Goal: Task Accomplishment & Management: Use online tool/utility

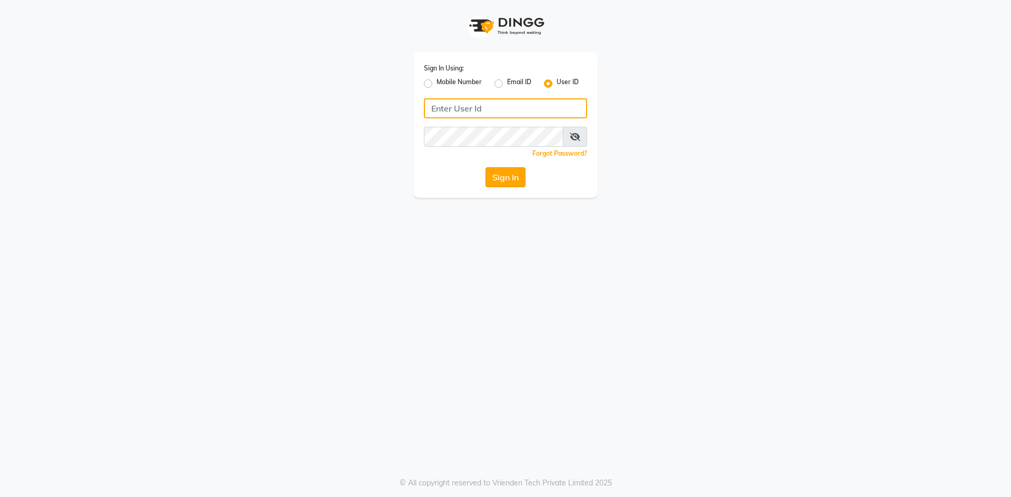
type input "Afeemspa&salon"
click at [502, 176] on button "Sign In" at bounding box center [505, 177] width 40 height 20
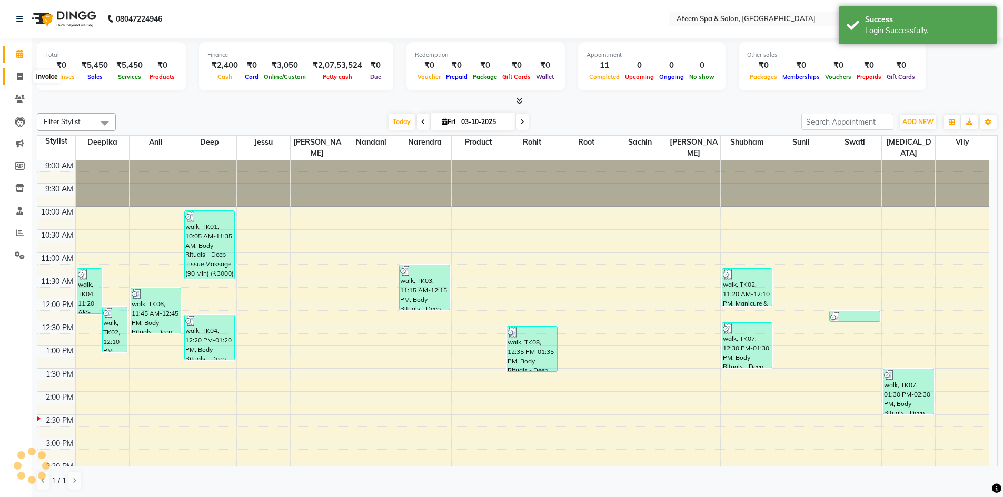
click at [21, 76] on icon at bounding box center [20, 77] width 6 height 8
select select "service"
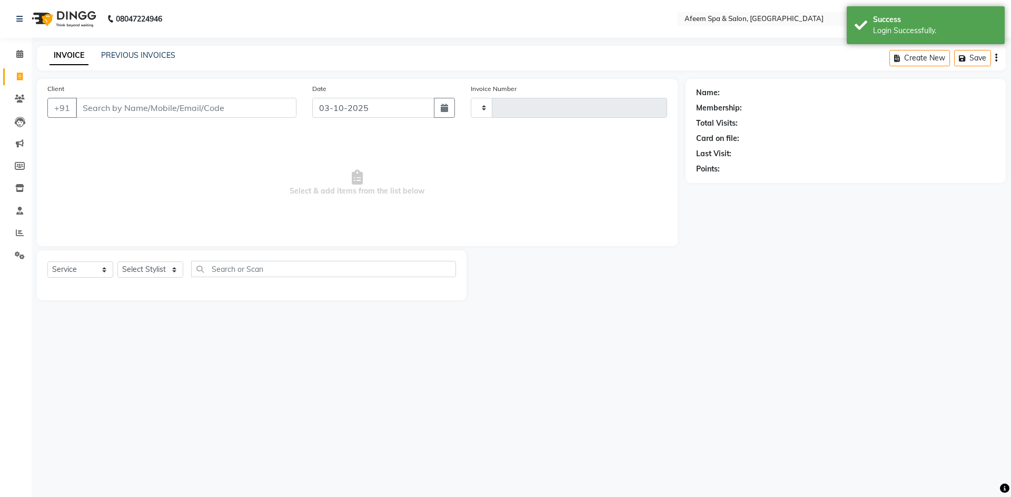
type input "3739"
select select "750"
click at [139, 103] on input "Client" at bounding box center [186, 108] width 221 height 20
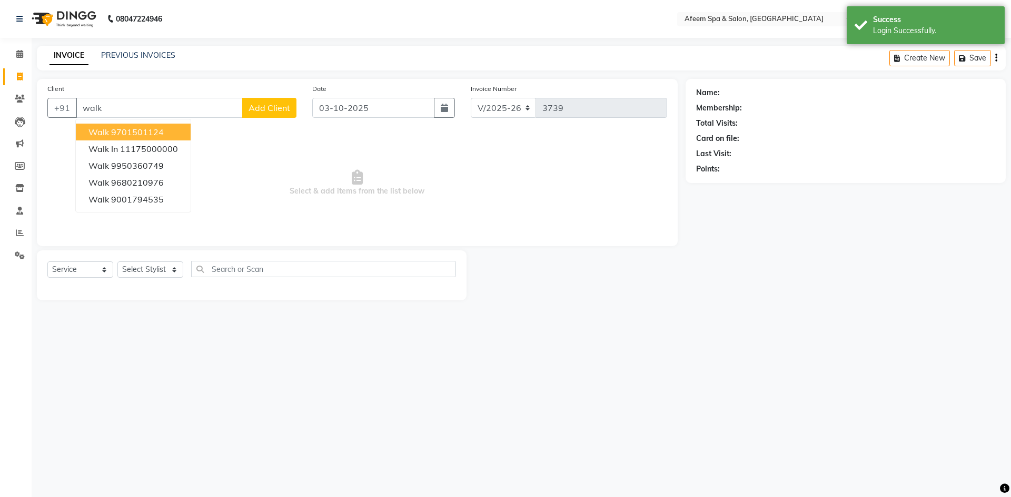
click at [160, 131] on ngb-highlight "9701501124" at bounding box center [137, 132] width 53 height 11
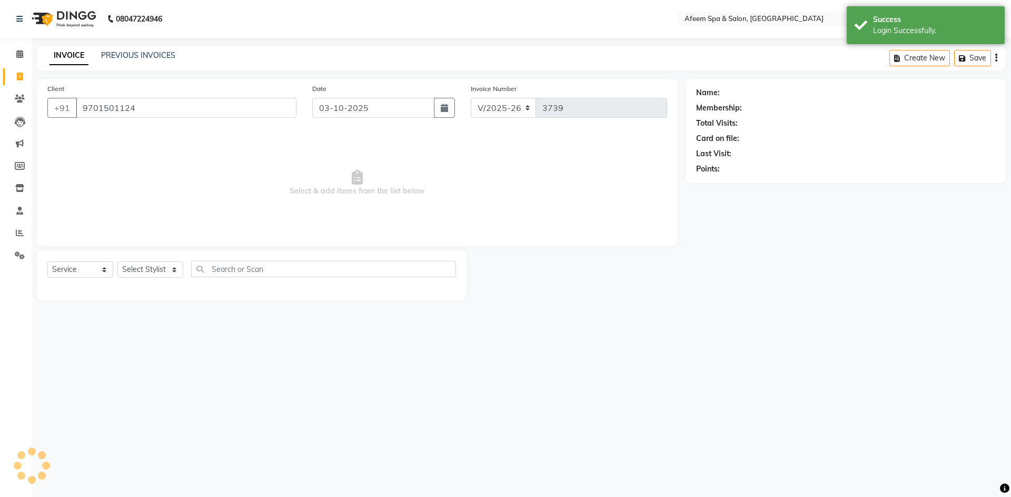
type input "9701501124"
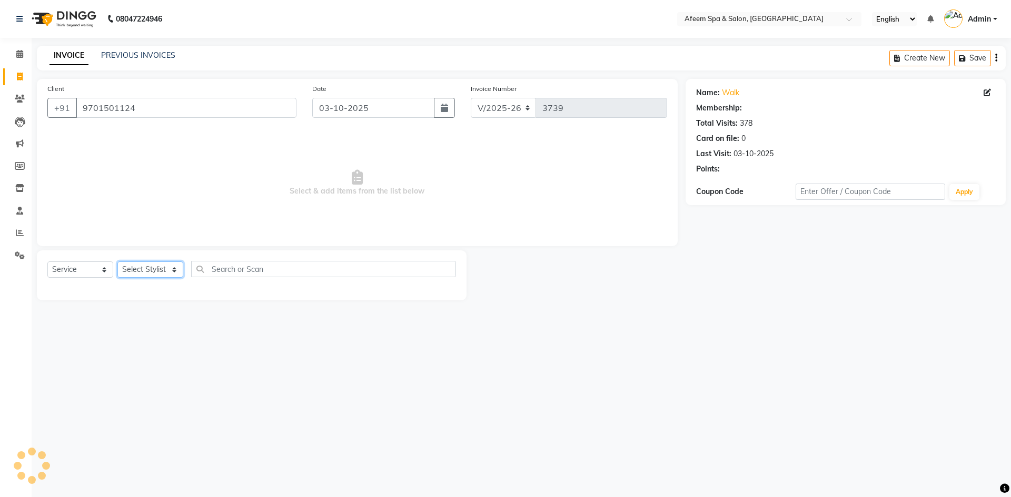
click at [176, 273] on select "Select Stylist anil deep [PERSON_NAME] [PERSON_NAME] Product [PERSON_NAME] sach…" at bounding box center [150, 270] width 66 height 16
select select "26114"
click at [117, 262] on select "Select Stylist anil deep [PERSON_NAME] [PERSON_NAME] Product [PERSON_NAME] sach…" at bounding box center [150, 270] width 66 height 16
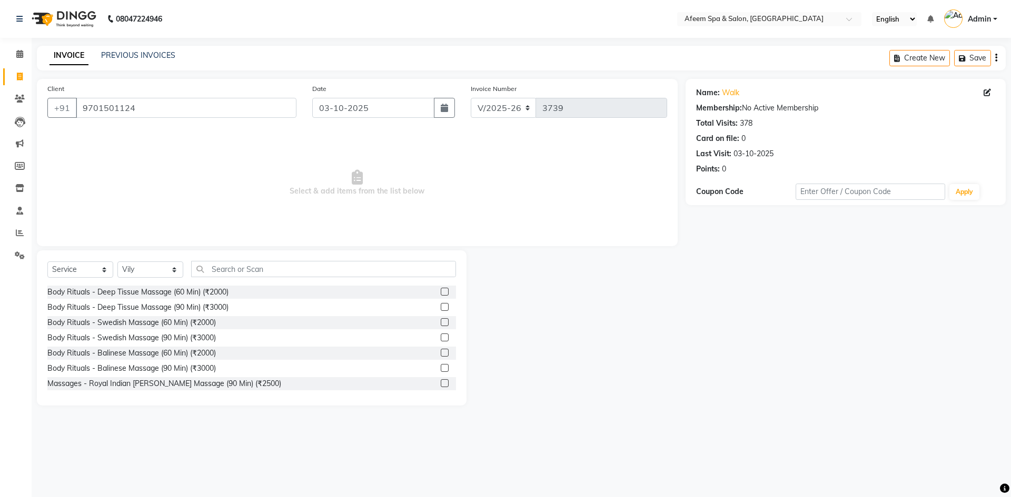
click at [441, 308] on label at bounding box center [445, 307] width 8 height 8
click at [441, 308] on input "checkbox" at bounding box center [444, 307] width 7 height 7
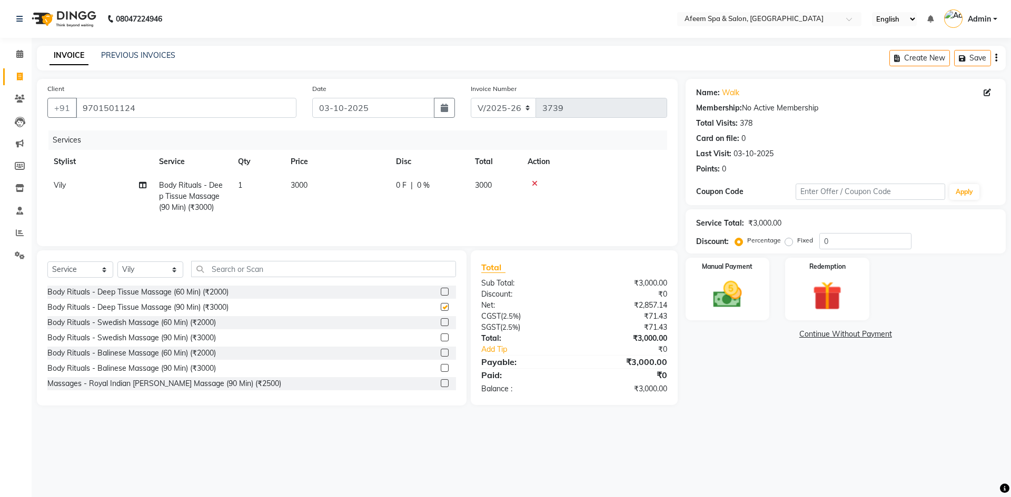
checkbox input "false"
drag, startPoint x: 755, startPoint y: 326, endPoint x: 752, endPoint y: 334, distance: 8.5
click at [752, 333] on div "Name: Walk Membership: No Active Membership Total Visits: 378 Card on file: 0 L…" at bounding box center [849, 242] width 328 height 327
click at [748, 307] on img at bounding box center [727, 294] width 49 height 35
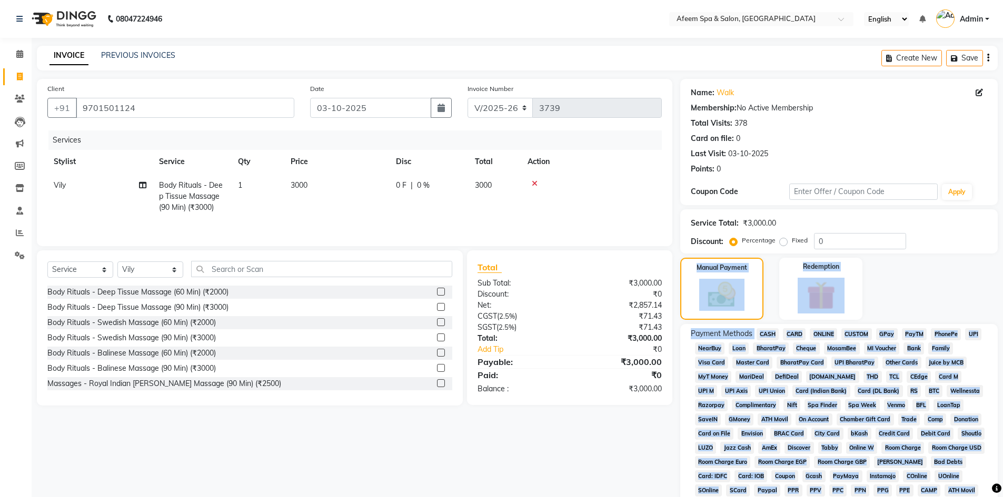
click at [767, 335] on span "CASH" at bounding box center [767, 334] width 23 height 12
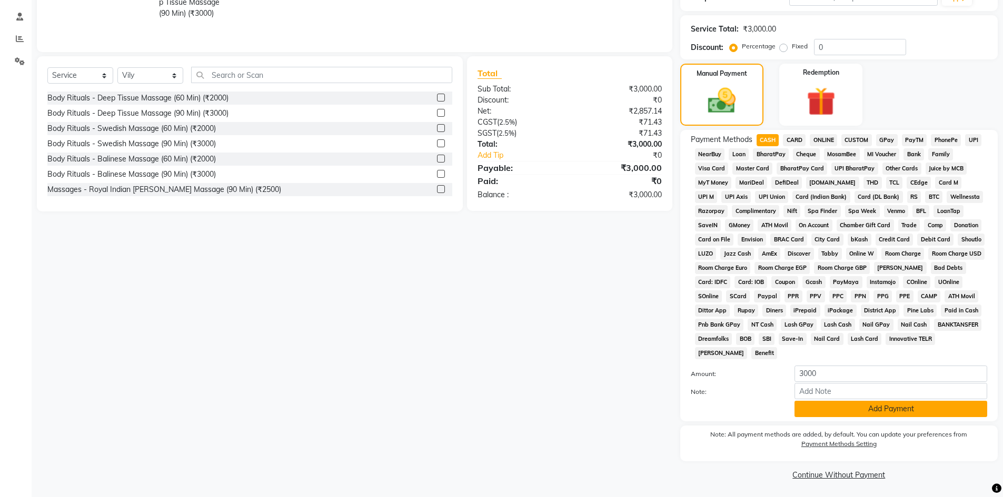
scroll to position [196, 0]
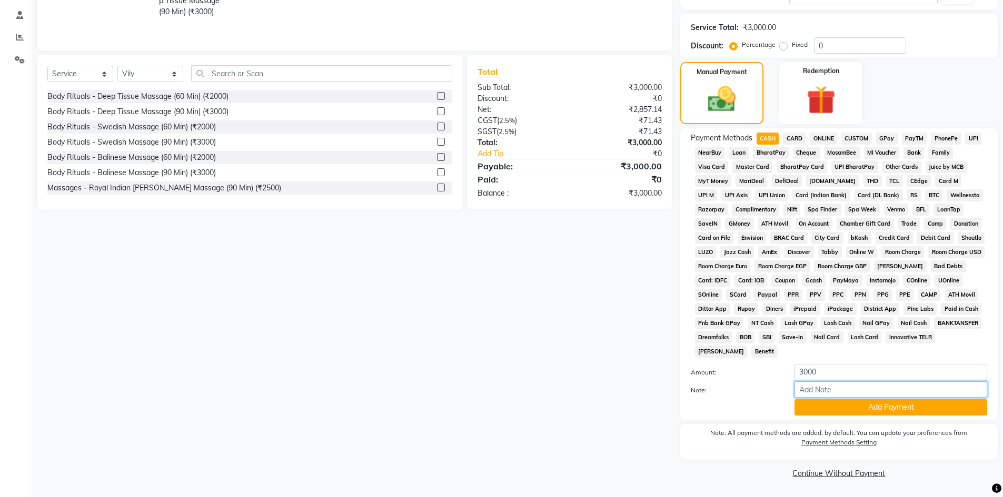
click at [805, 397] on input "Note:" at bounding box center [890, 390] width 193 height 16
click at [811, 403] on button "Add Payment" at bounding box center [890, 408] width 193 height 16
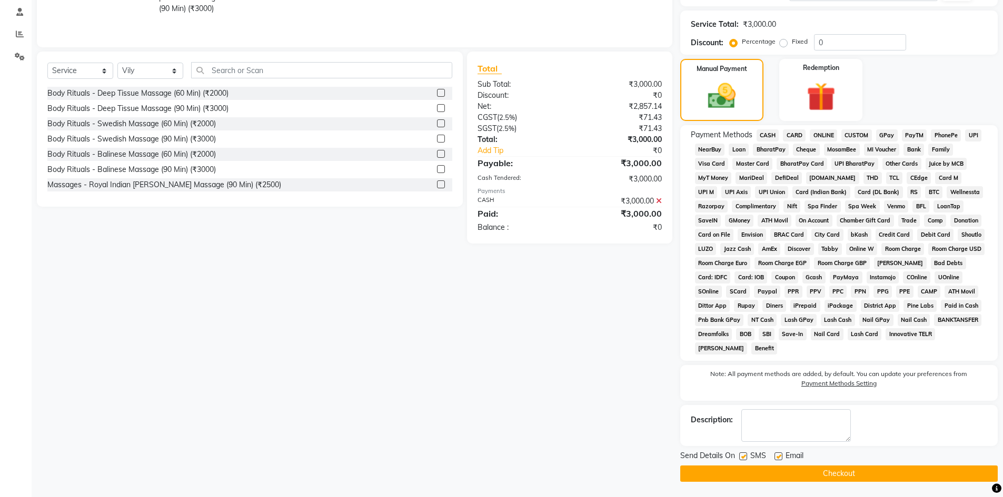
scroll to position [199, 0]
click at [806, 466] on button "Checkout" at bounding box center [838, 473] width 317 height 16
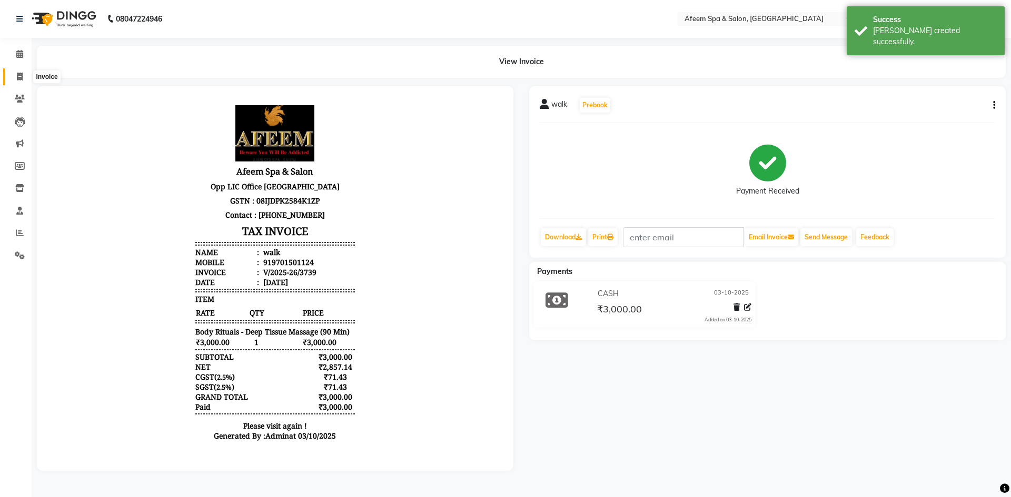
click at [17, 75] on icon at bounding box center [20, 77] width 6 height 8
select select "service"
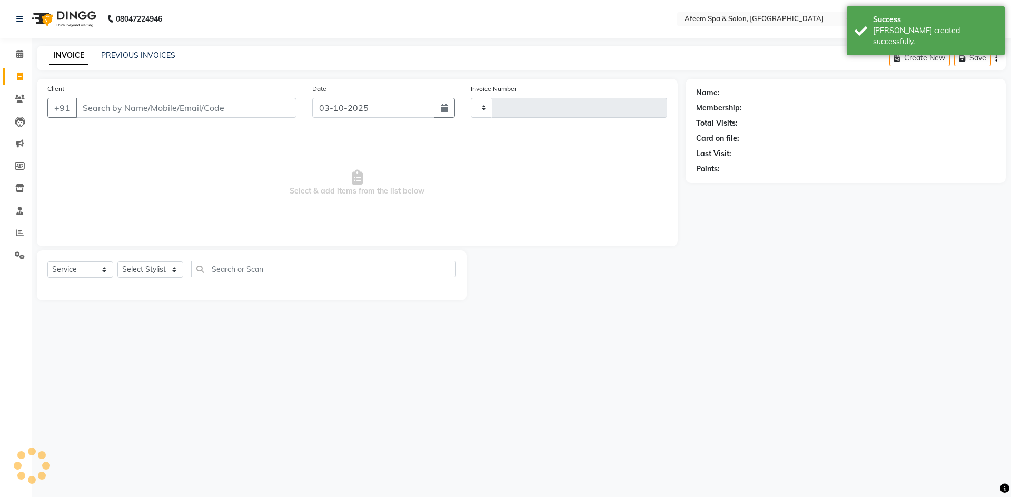
type input "3740"
select select "750"
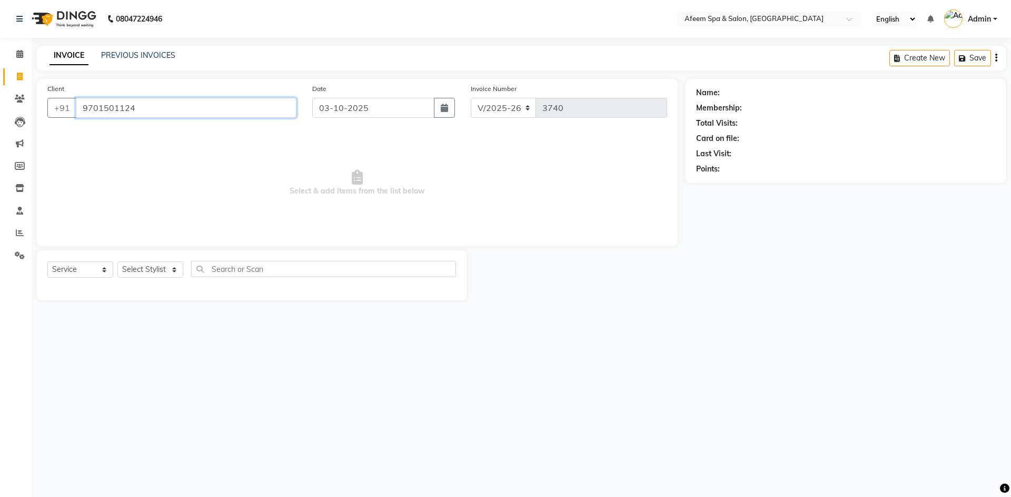
type input "9701501124"
click at [143, 279] on div "Select Service Product Membership Package Voucher Prepaid Gift Card Select Styl…" at bounding box center [251, 273] width 408 height 25
click at [143, 264] on select "Select Stylist anil deep [PERSON_NAME] [PERSON_NAME] Product [PERSON_NAME] sach…" at bounding box center [150, 270] width 66 height 16
select select "37804"
click at [117, 262] on select "Select Stylist anil deep [PERSON_NAME] [PERSON_NAME] Product [PERSON_NAME] sach…" at bounding box center [150, 270] width 66 height 16
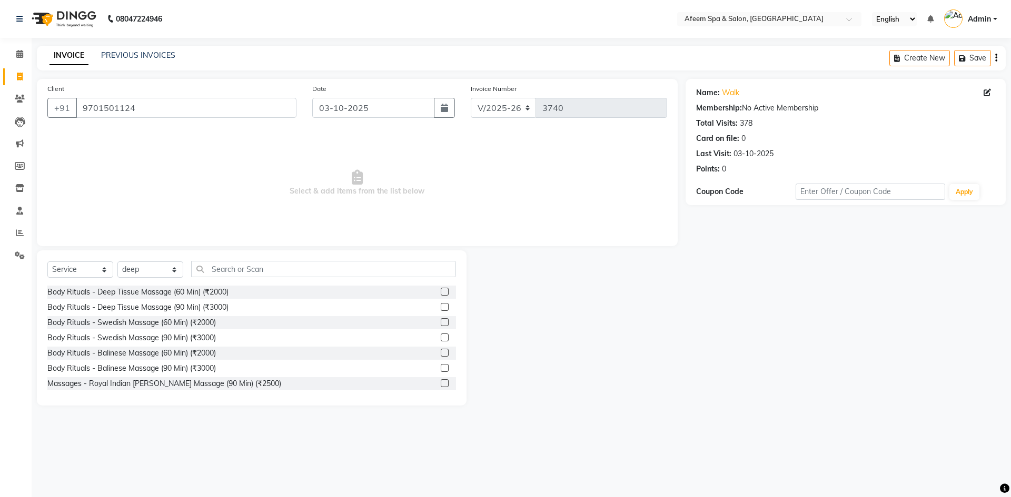
click at [441, 307] on label at bounding box center [445, 307] width 8 height 8
click at [441, 307] on input "checkbox" at bounding box center [444, 307] width 7 height 7
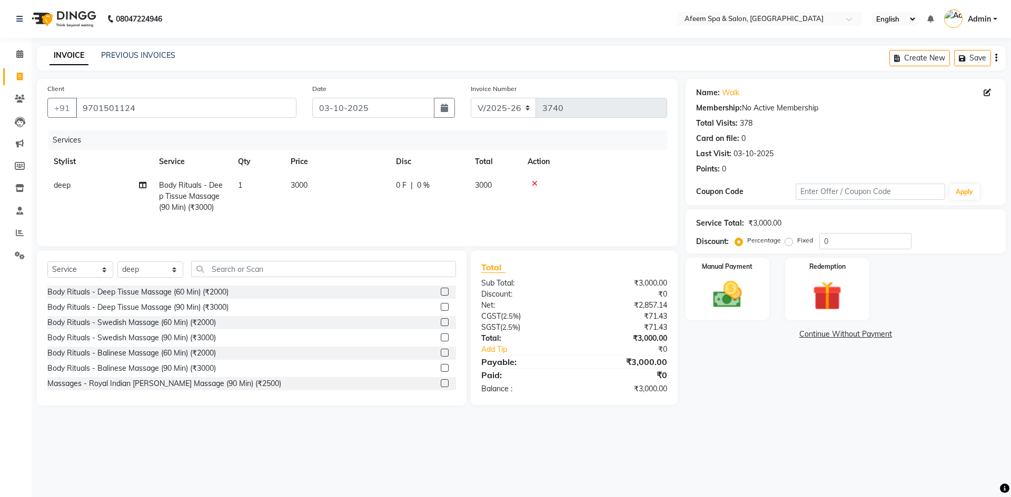
checkbox input "false"
click at [350, 191] on td "3000" at bounding box center [336, 197] width 105 height 46
select select "37804"
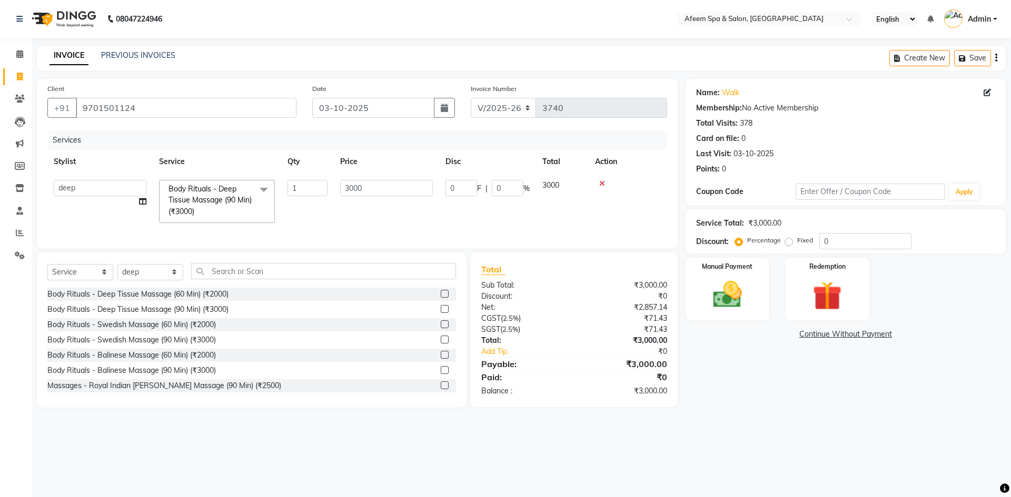
drag, startPoint x: 276, startPoint y: 194, endPoint x: 411, endPoint y: 203, distance: 134.5
click at [282, 198] on td "1" at bounding box center [307, 202] width 53 height 56
drag, startPoint x: 388, startPoint y: 183, endPoint x: 315, endPoint y: 188, distance: 73.4
click at [315, 188] on tr "anil deep [PERSON_NAME] [PERSON_NAME] Product [PERSON_NAME] sachin [PERSON_NAME…" at bounding box center [357, 202] width 620 height 56
type input "3100"
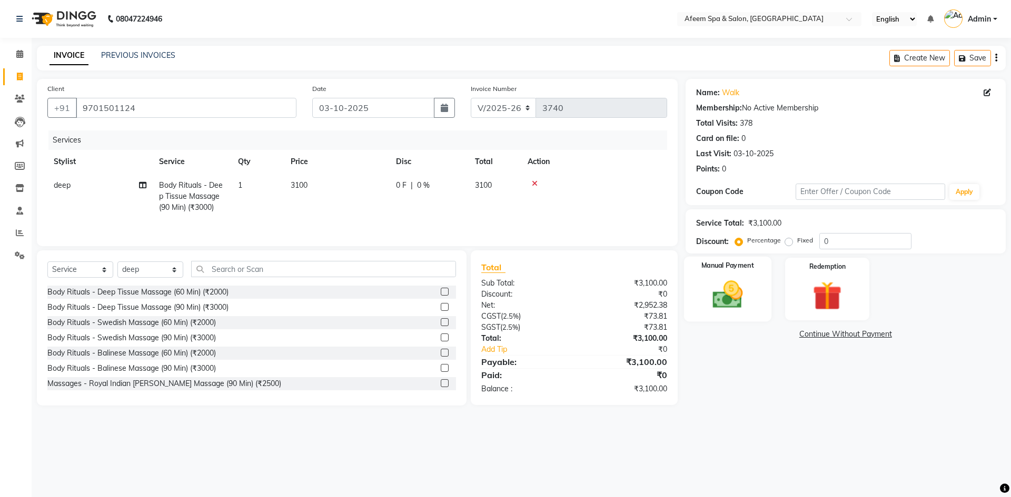
click at [738, 310] on img at bounding box center [727, 294] width 49 height 35
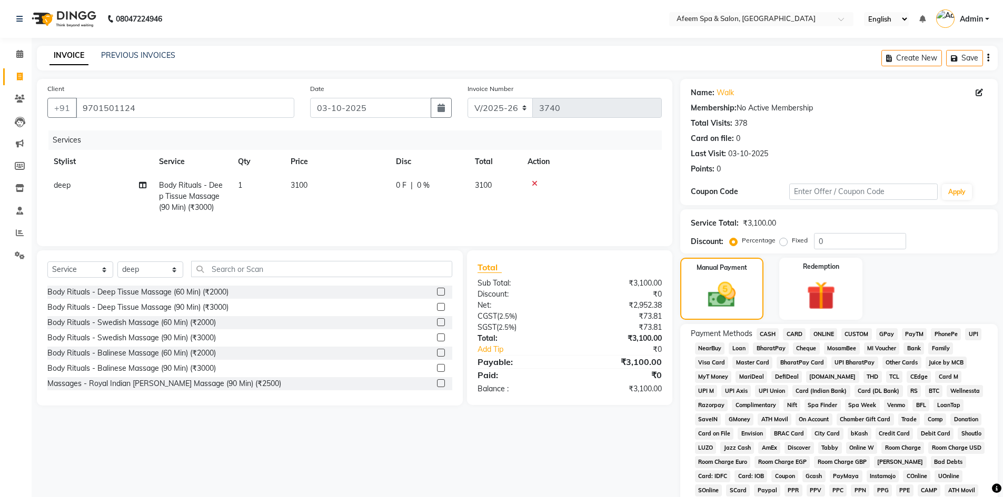
click at [820, 335] on span "ONLINE" at bounding box center [823, 334] width 27 height 12
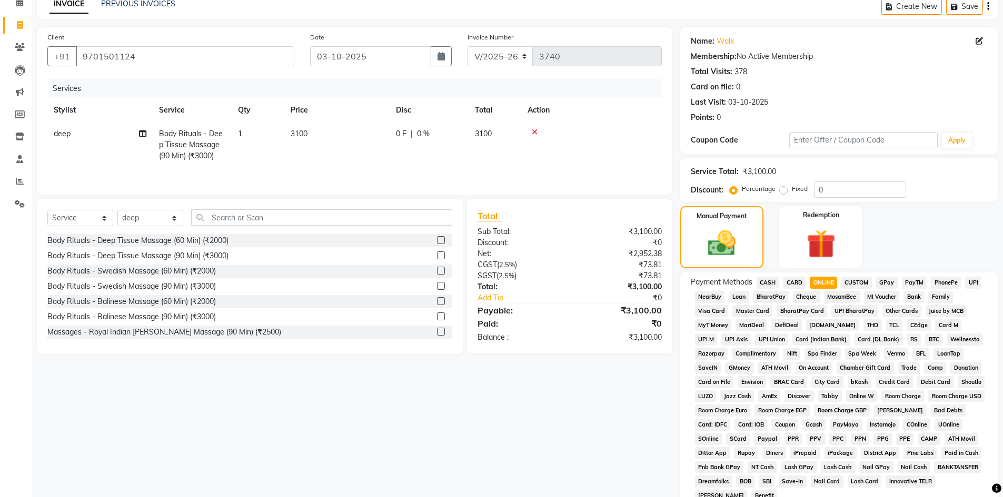
scroll to position [196, 0]
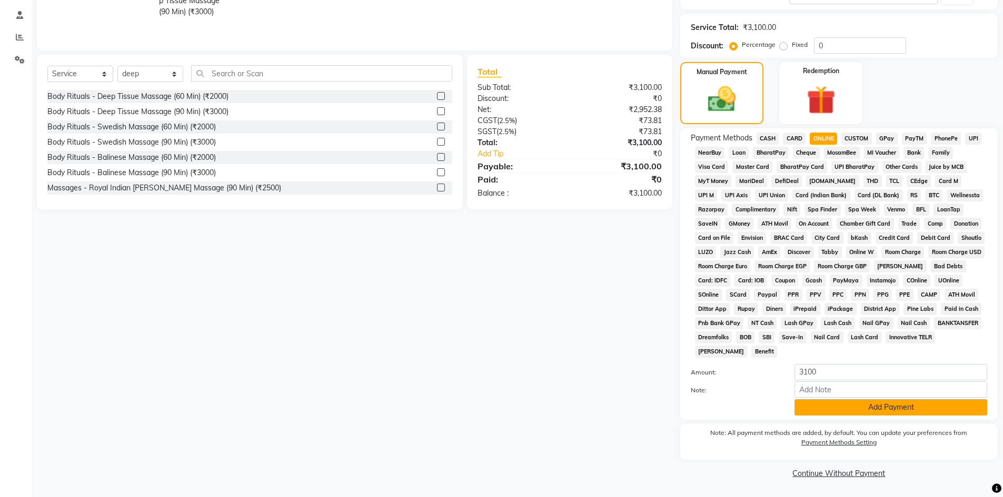
click at [884, 405] on button "Add Payment" at bounding box center [890, 408] width 193 height 16
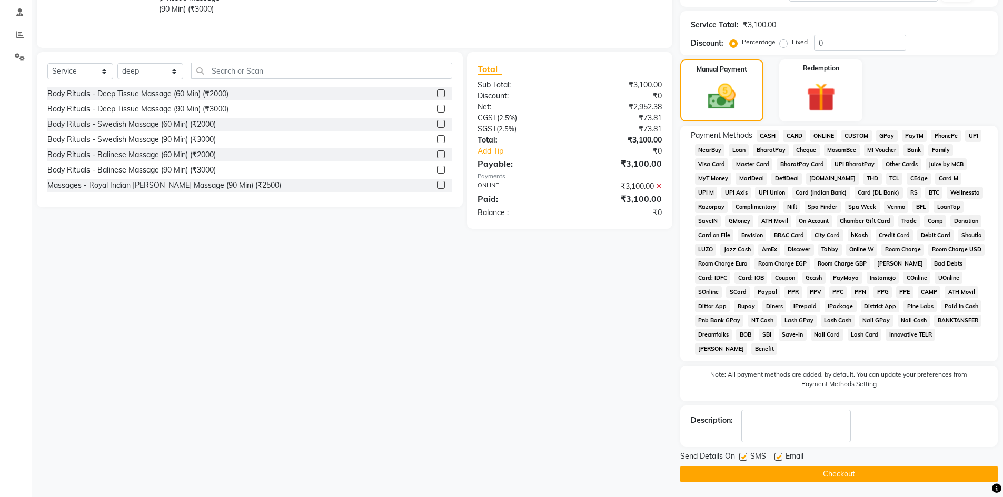
scroll to position [199, 0]
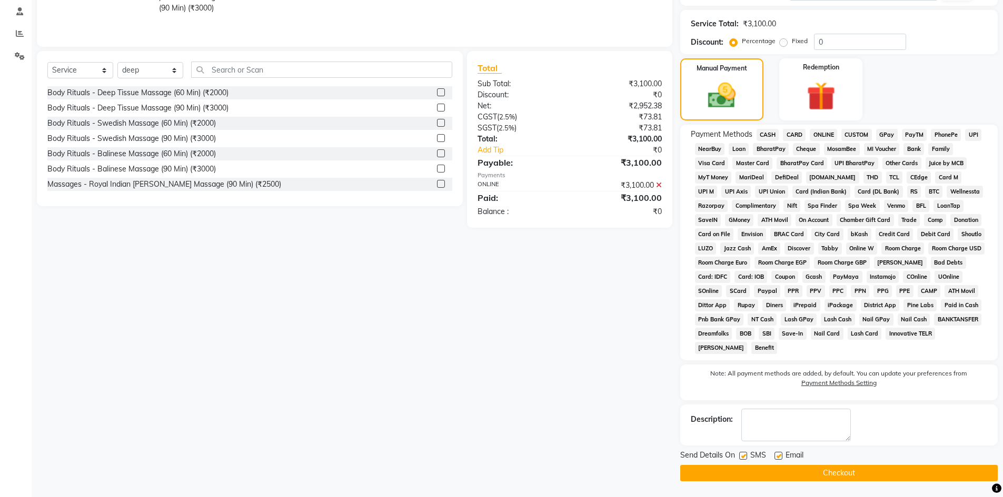
click at [903, 476] on button "Checkout" at bounding box center [838, 473] width 317 height 16
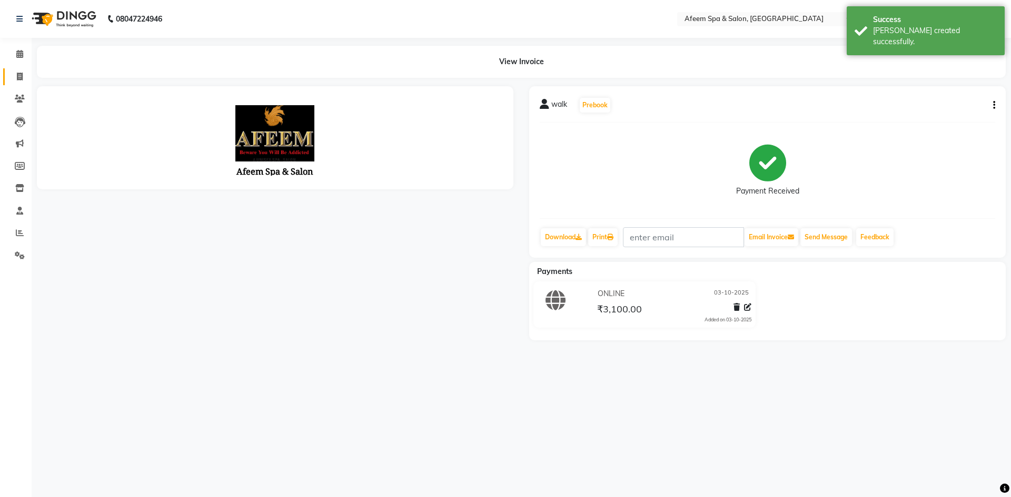
click at [21, 83] on link "Invoice" at bounding box center [15, 76] width 25 height 17
select select "service"
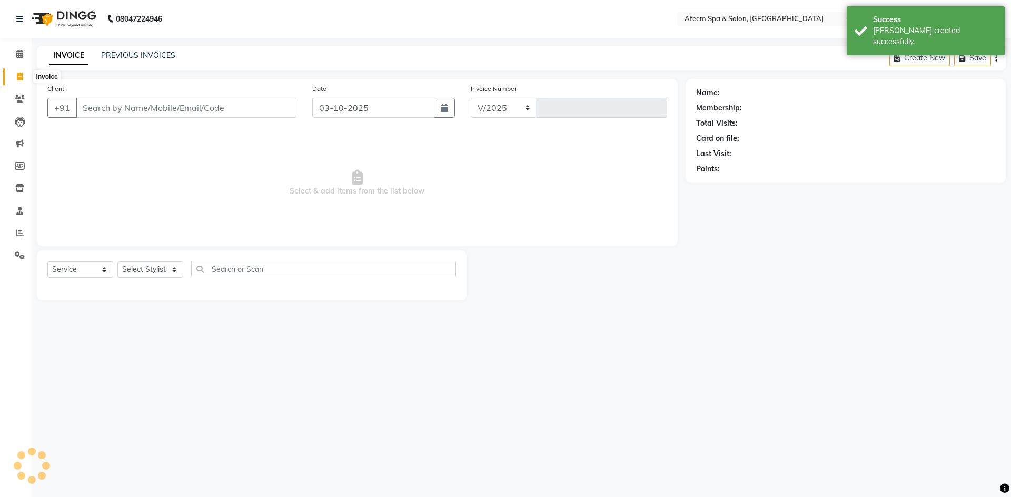
select select "750"
type input "3741"
click at [154, 54] on link "PREVIOUS INVOICES" at bounding box center [138, 55] width 74 height 9
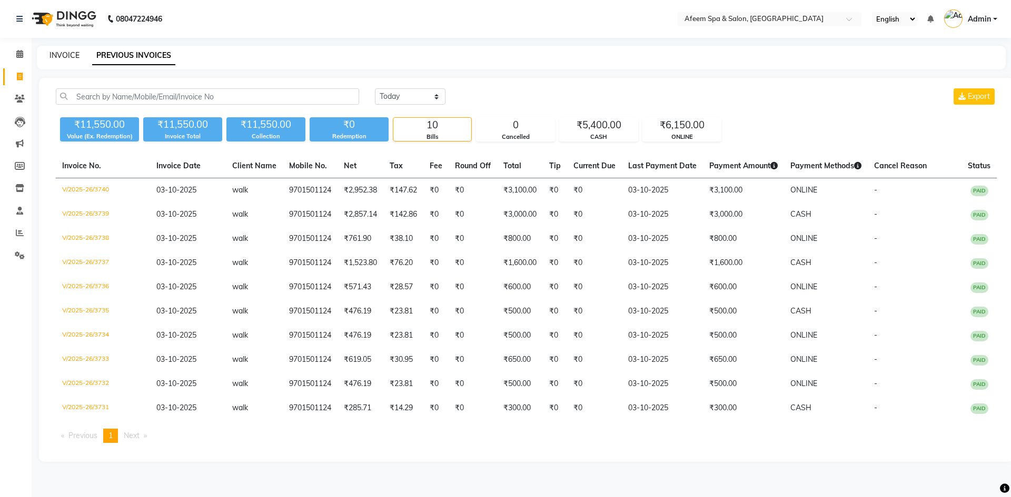
click at [66, 52] on link "INVOICE" at bounding box center [64, 55] width 30 height 9
select select "service"
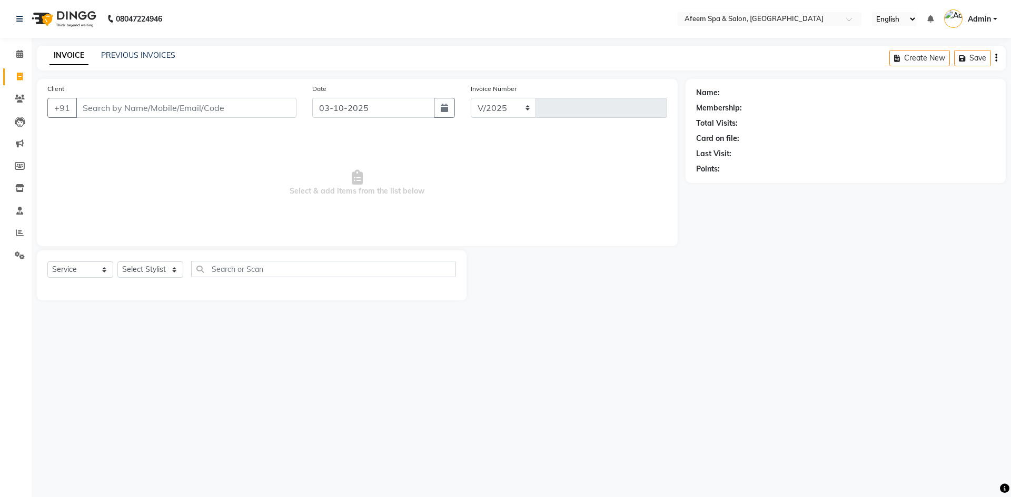
select select "750"
type input "3741"
